Goal: Task Accomplishment & Management: Use online tool/utility

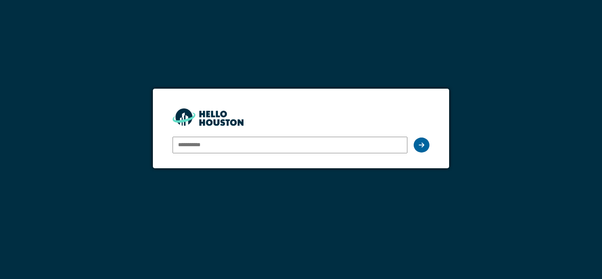
type input "**********"
click at [419, 143] on icon at bounding box center [422, 145] width 6 height 6
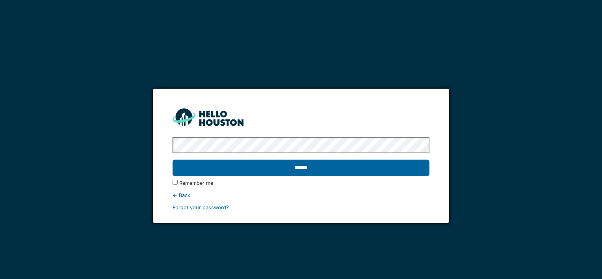
click at [336, 168] on input "******" at bounding box center [301, 168] width 256 height 17
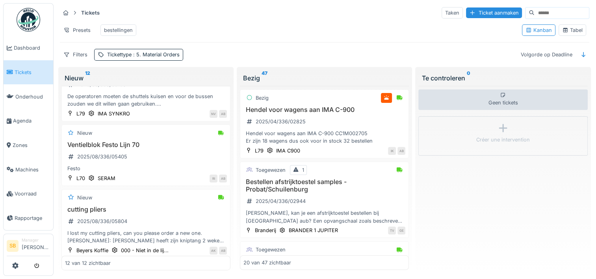
scroll to position [134, 0]
